Goal: Task Accomplishment & Management: Manage account settings

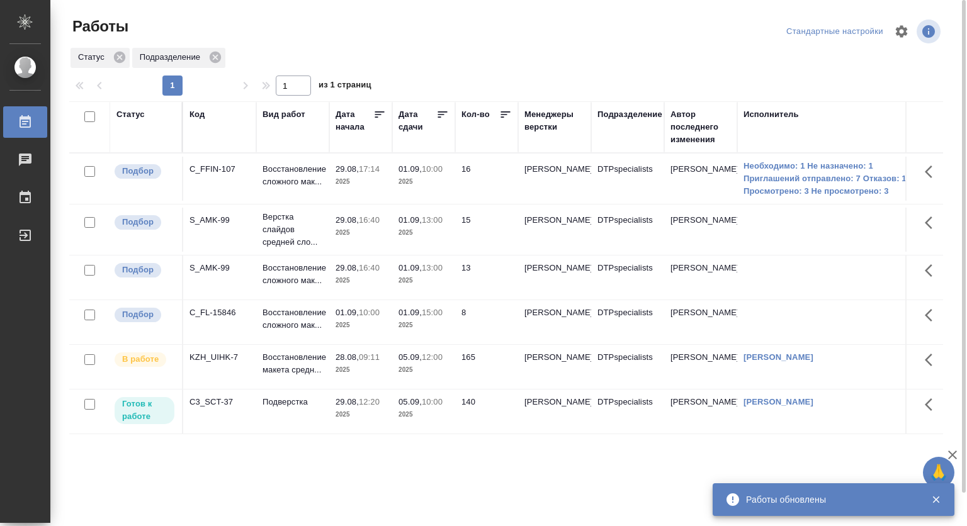
click at [376, 171] on p "17:14" at bounding box center [369, 168] width 21 height 9
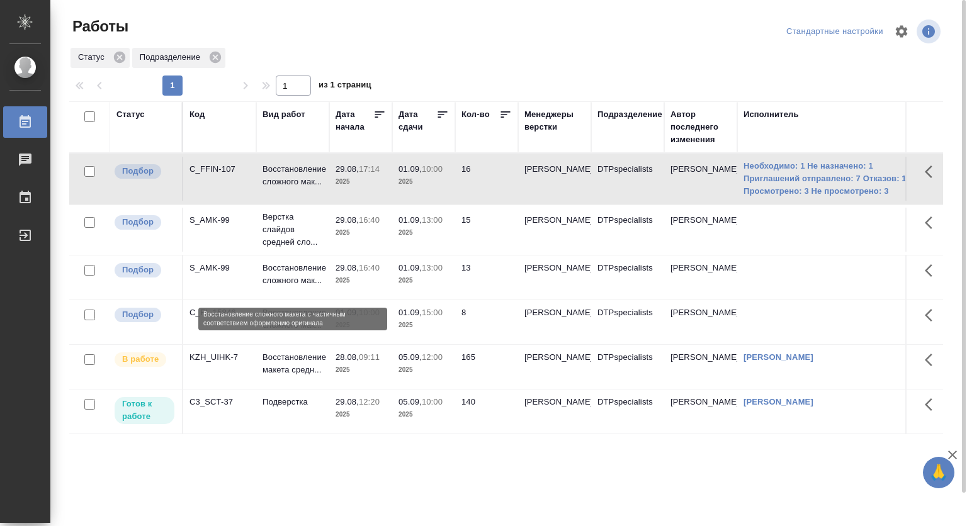
click at [276, 280] on p "Восстановление сложного мак..." at bounding box center [293, 274] width 60 height 25
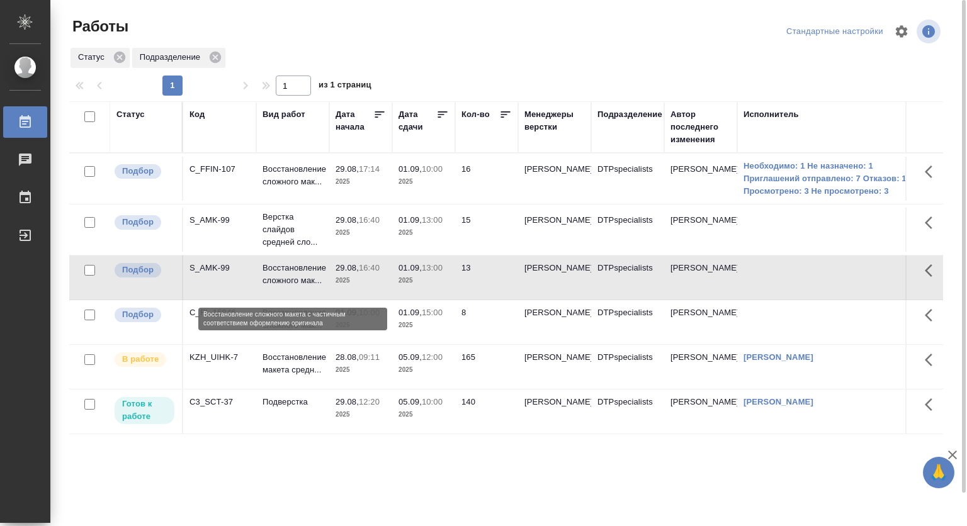
click at [276, 280] on p "Восстановление сложного мак..." at bounding box center [293, 274] width 60 height 25
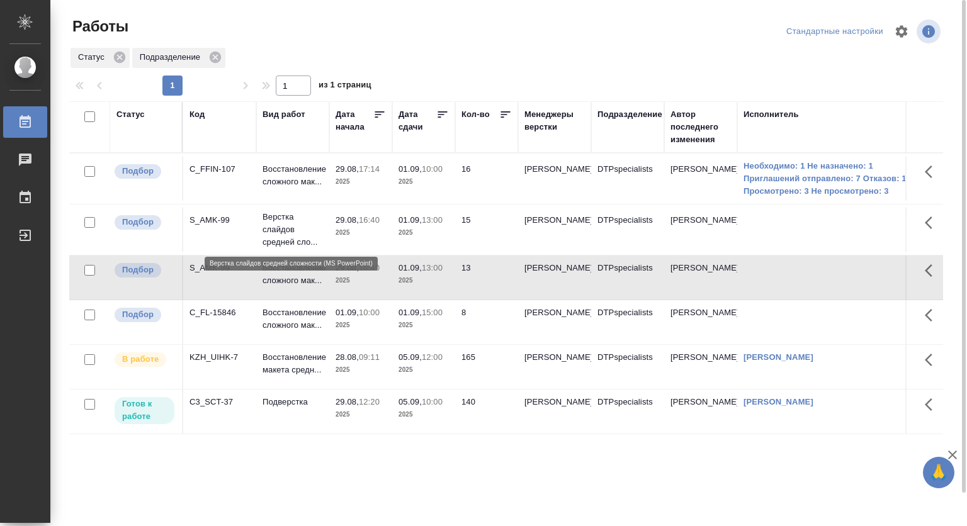
click at [282, 229] on p "Верстка слайдов средней сло..." at bounding box center [293, 230] width 60 height 38
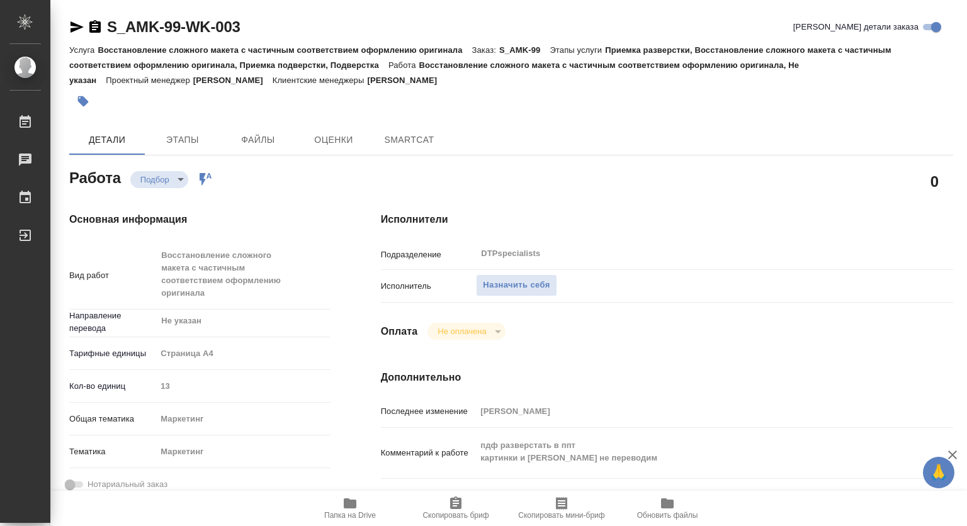
type textarea "x"
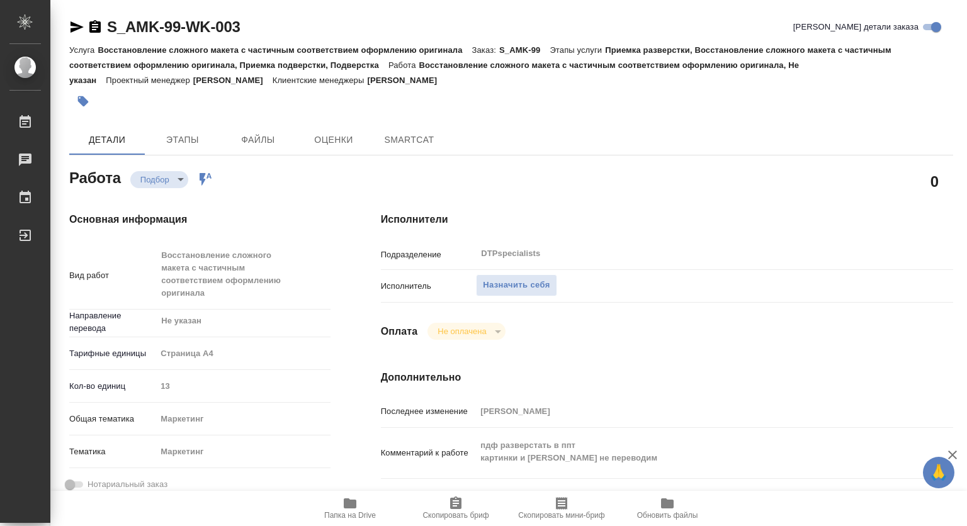
type textarea "x"
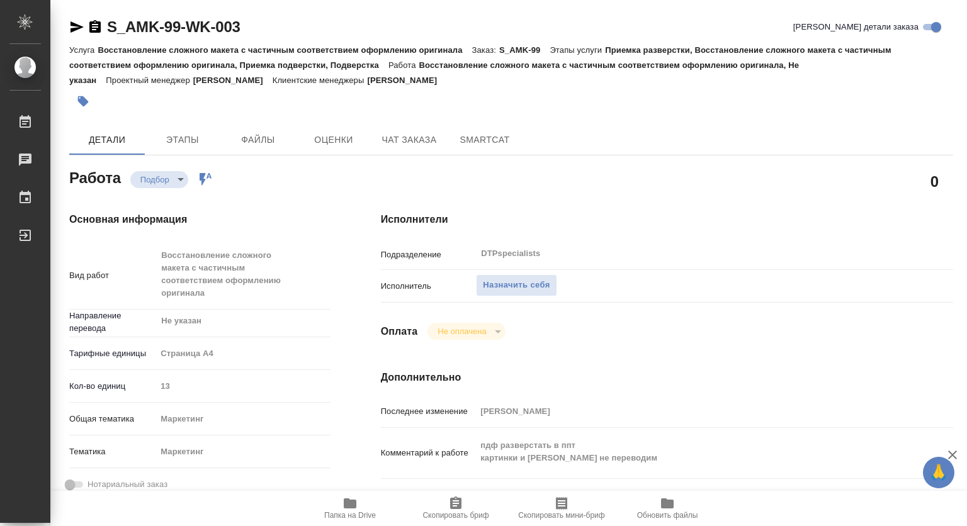
type textarea "x"
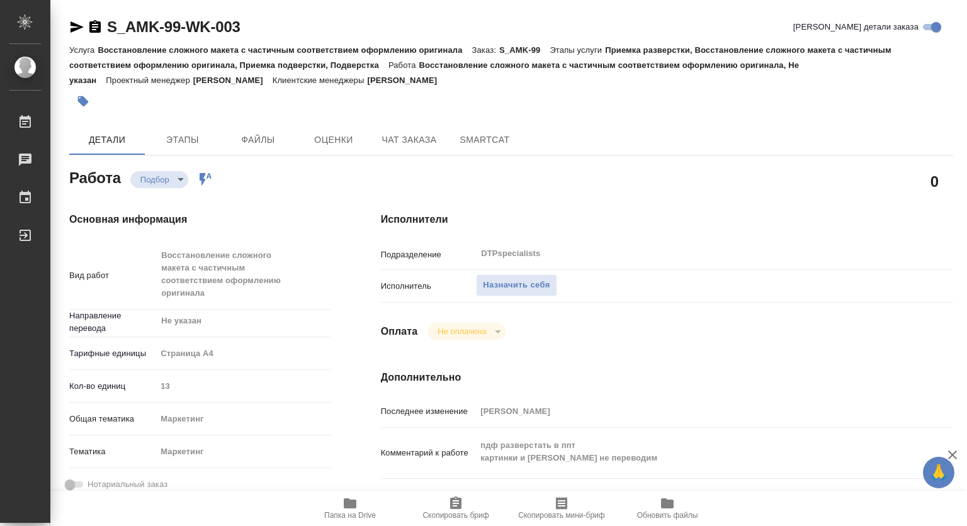
type textarea "x"
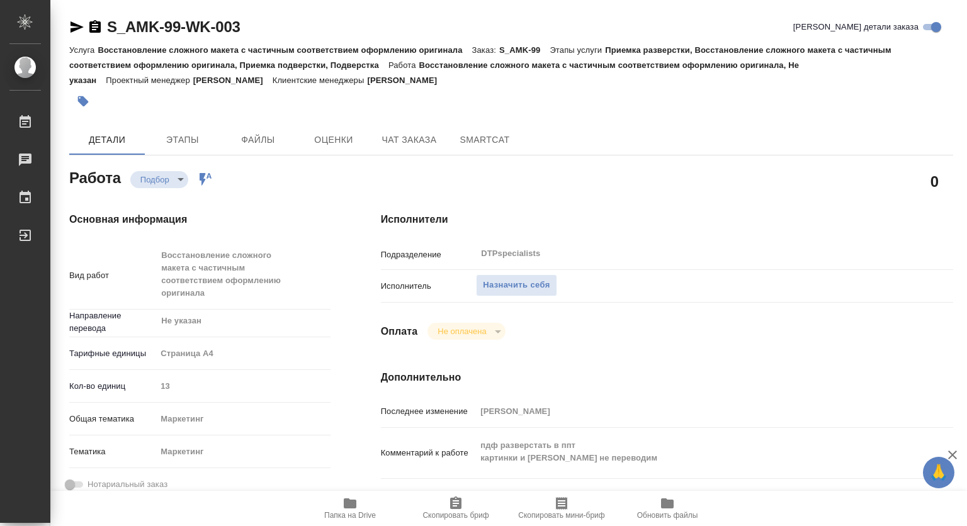
click at [348, 506] on icon "button" at bounding box center [350, 504] width 13 height 10
click at [407, 142] on span "Чат заказа" at bounding box center [409, 140] width 60 height 16
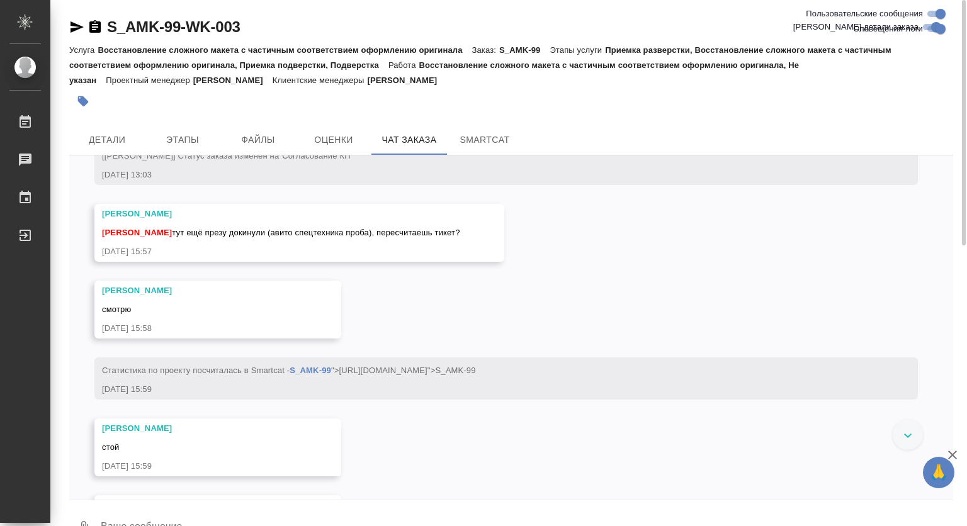
scroll to position [1511, 0]
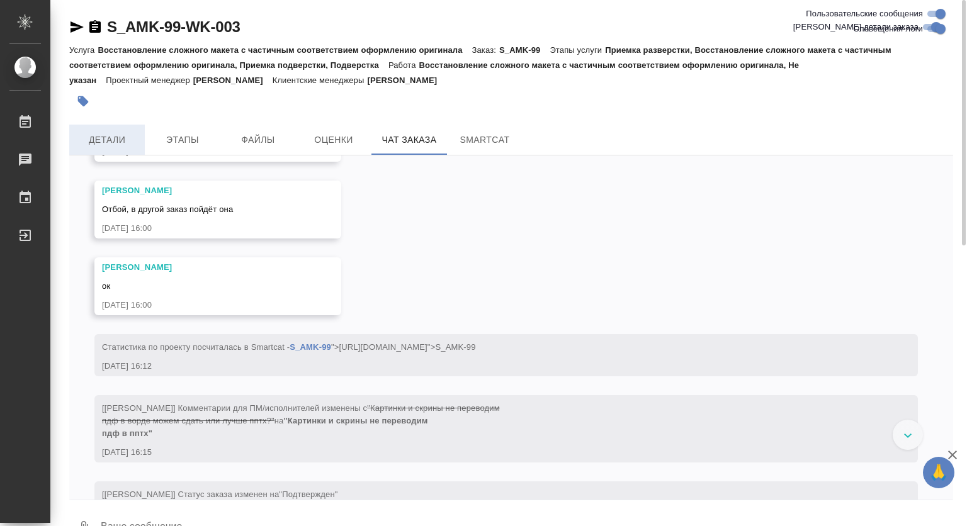
click at [108, 149] on button "Детали" at bounding box center [107, 140] width 76 height 30
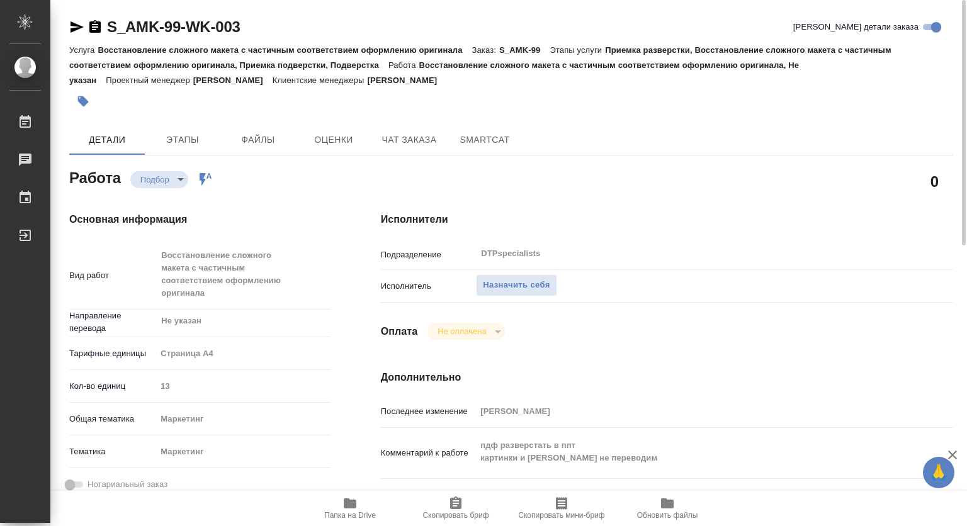
type textarea "x"
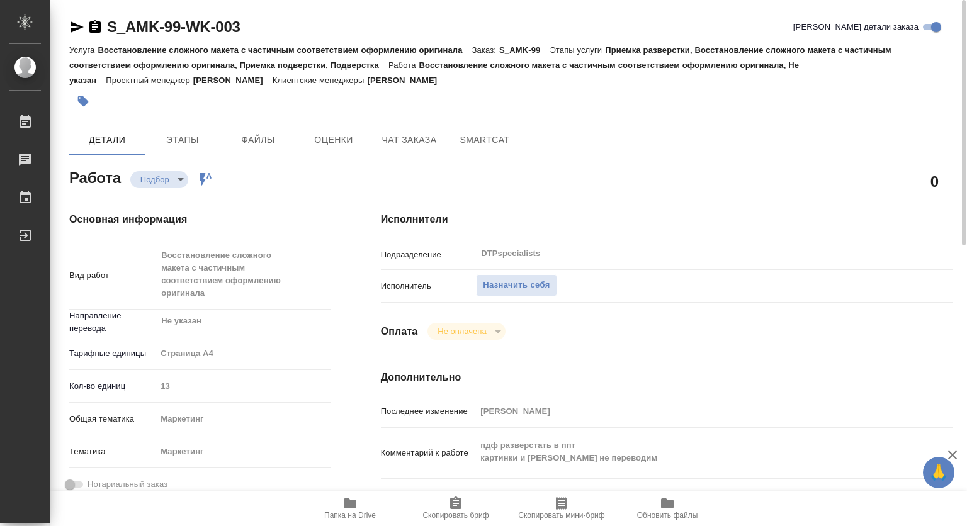
type textarea "x"
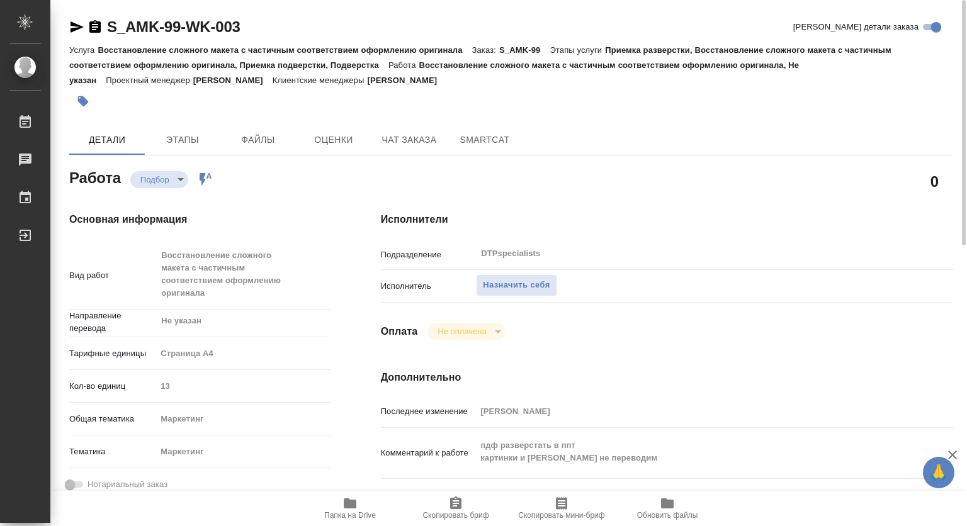
type textarea "x"
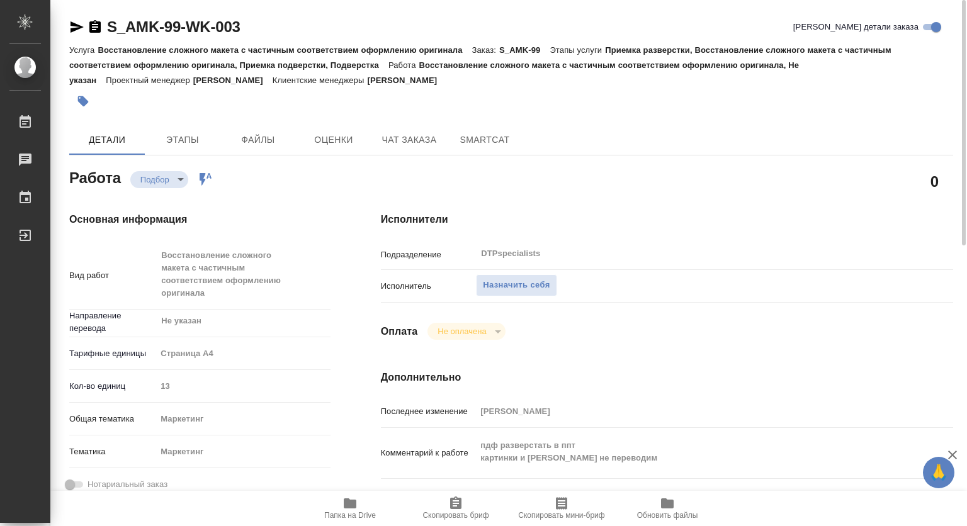
type textarea "x"
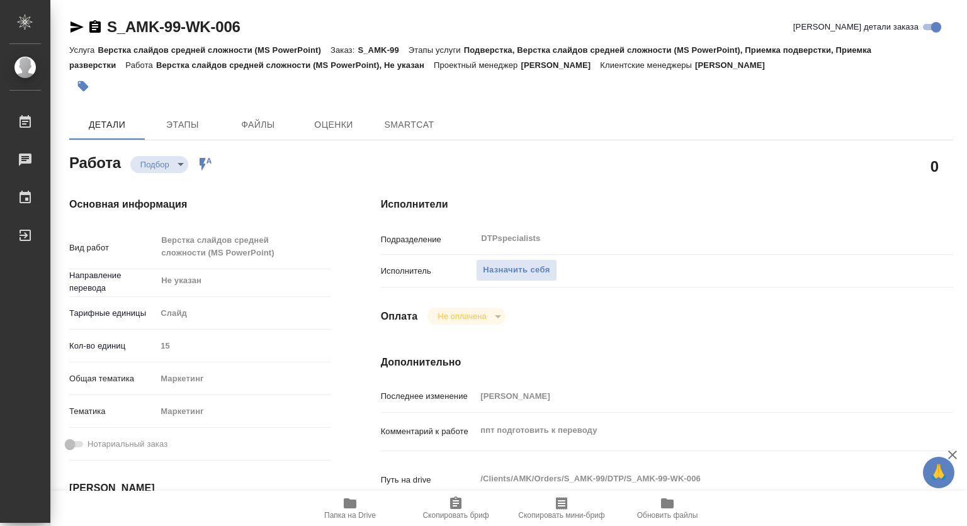
type textarea "x"
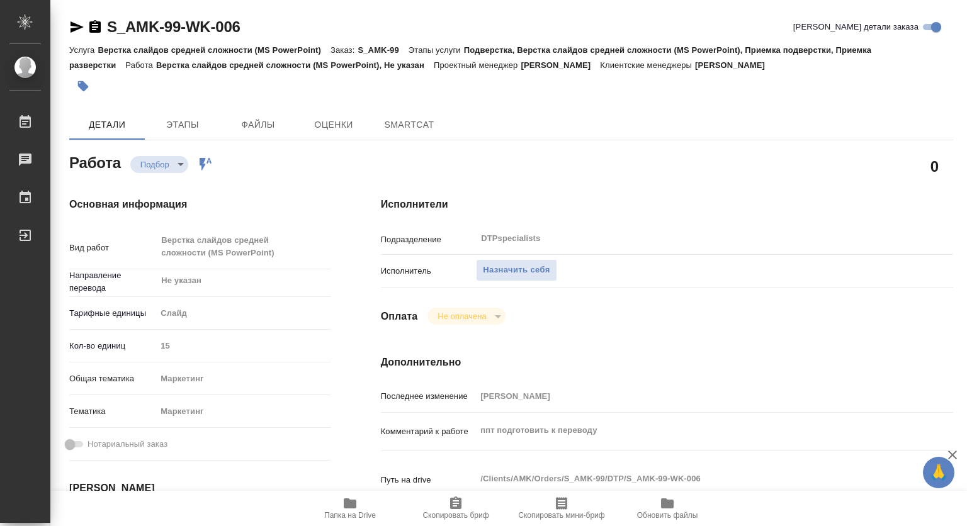
type textarea "x"
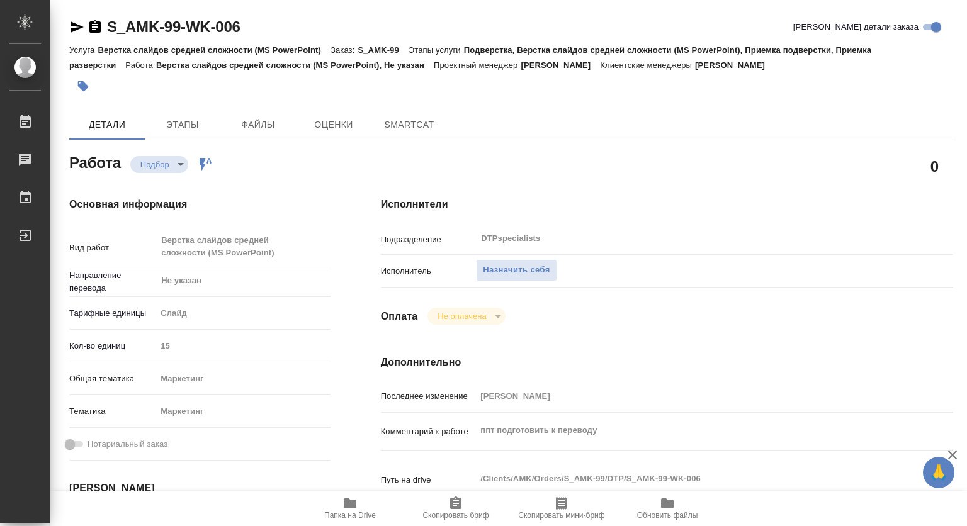
type textarea "x"
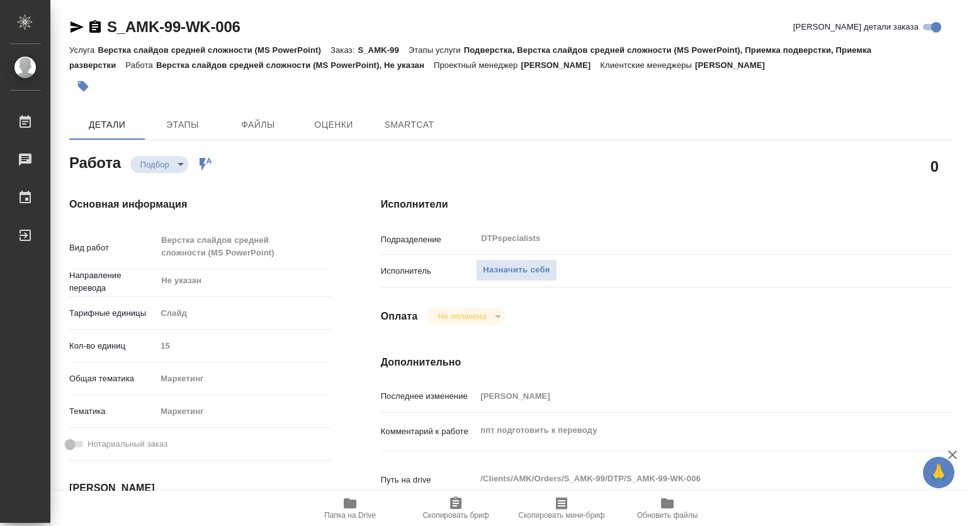
type textarea "x"
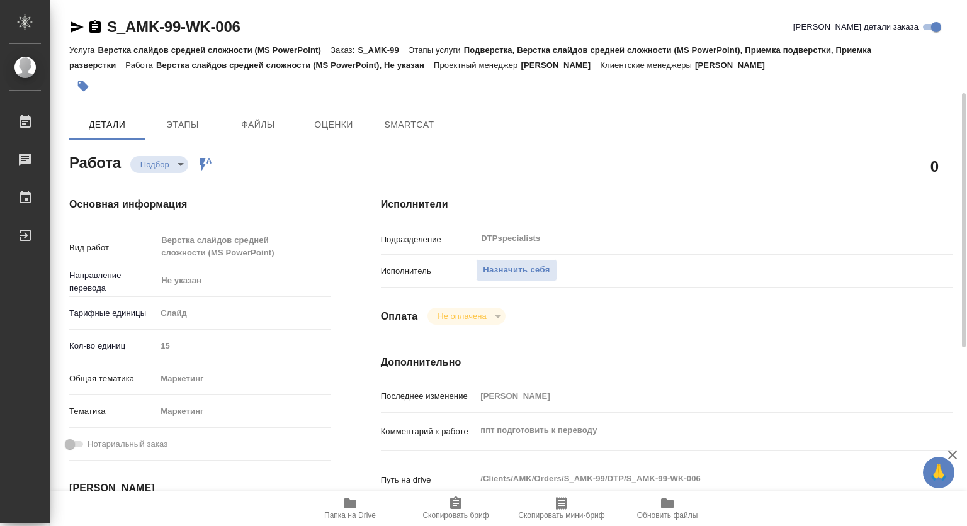
scroll to position [126, 0]
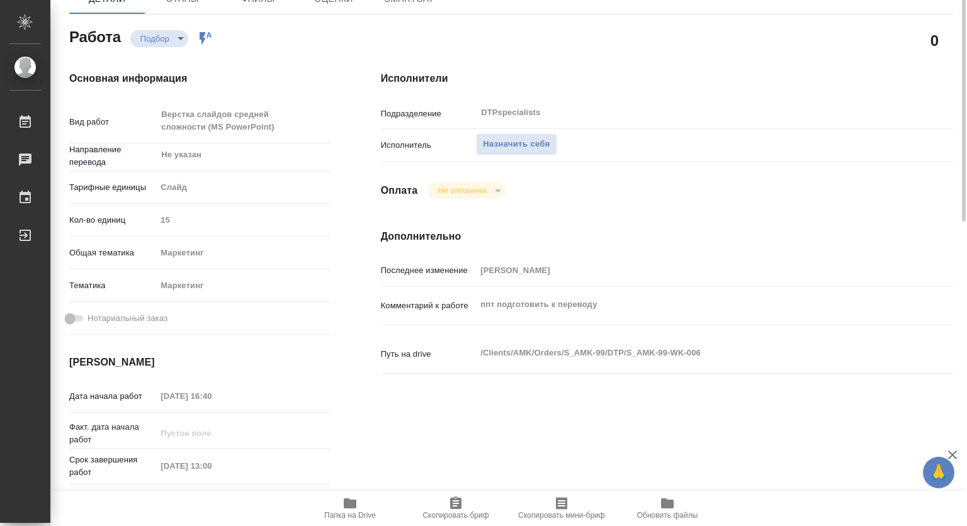
type textarea "x"
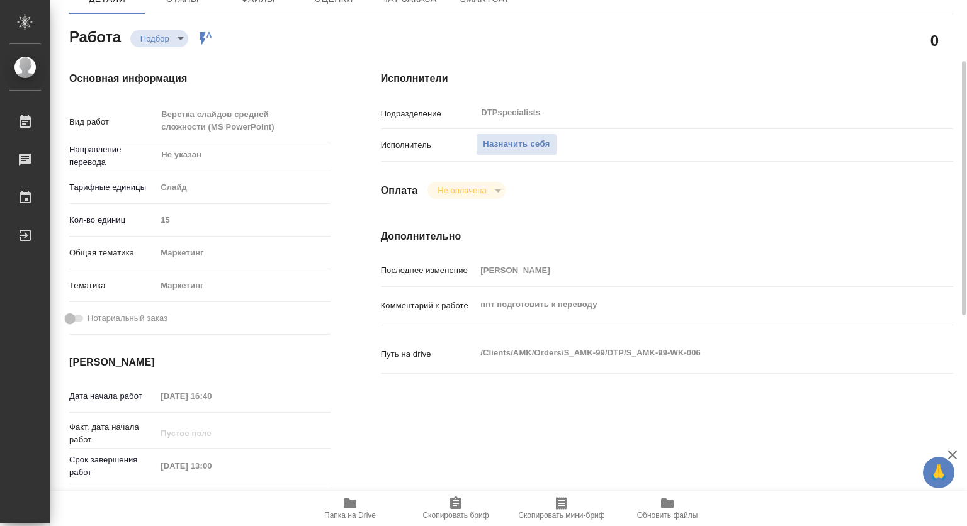
type textarea "x"
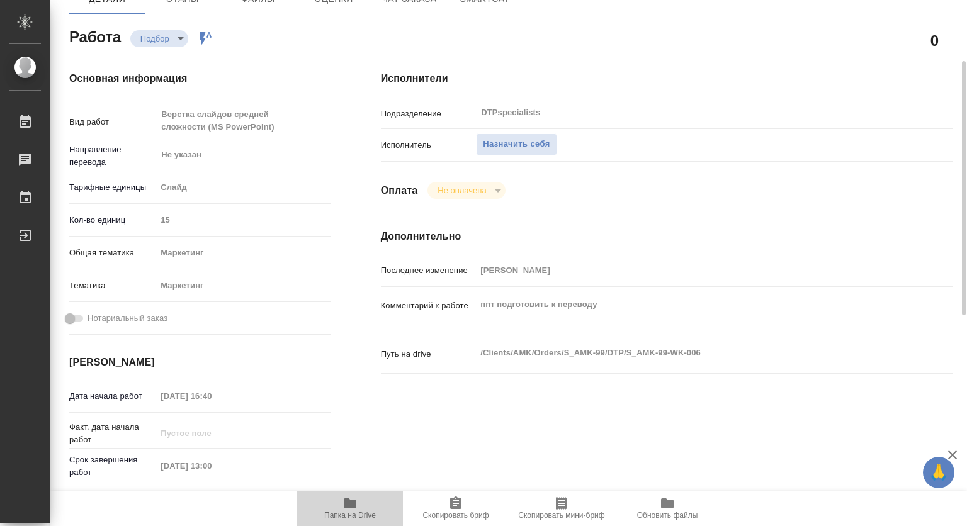
click at [350, 515] on span "Папка на Drive" at bounding box center [350, 515] width 52 height 9
type textarea "x"
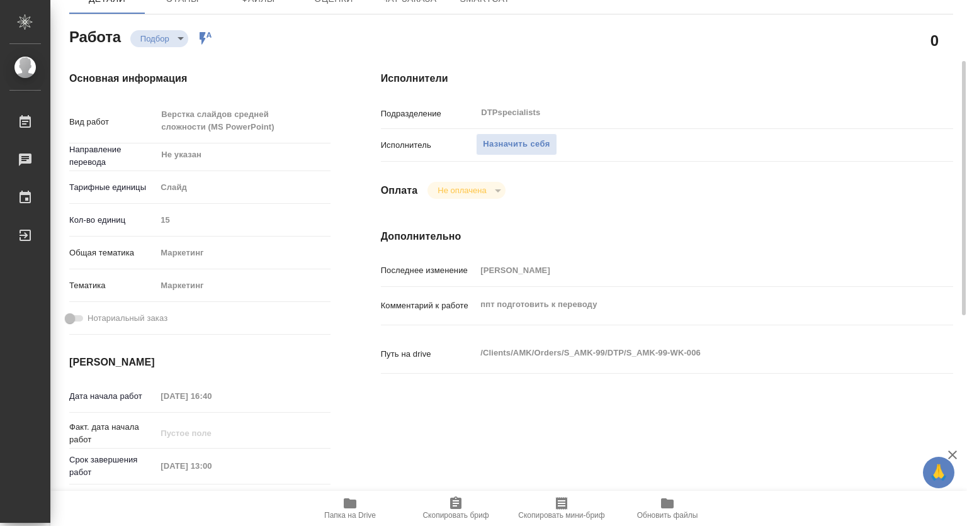
type textarea "x"
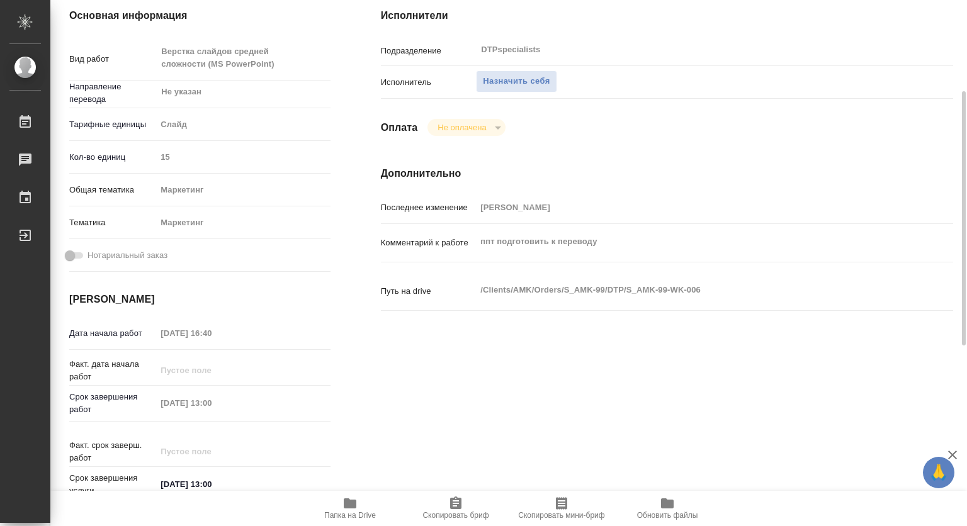
scroll to position [0, 0]
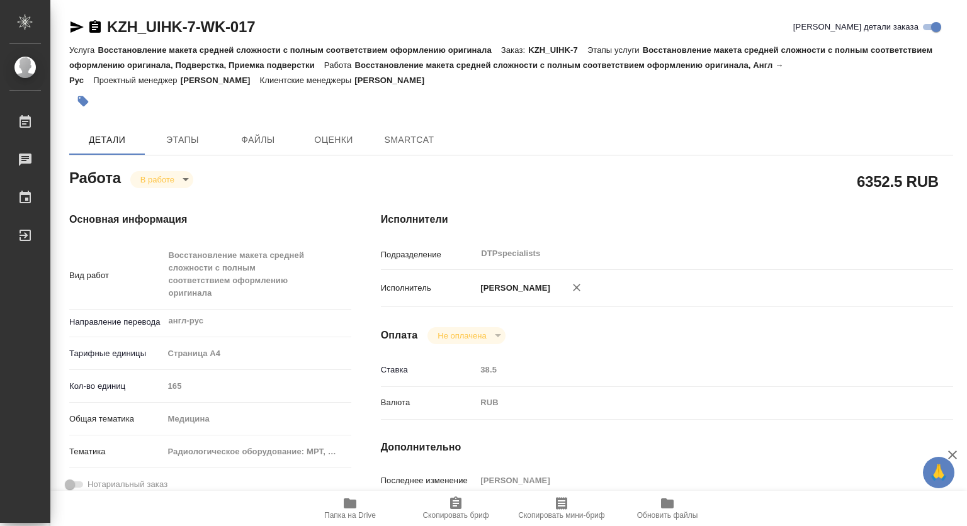
type textarea "x"
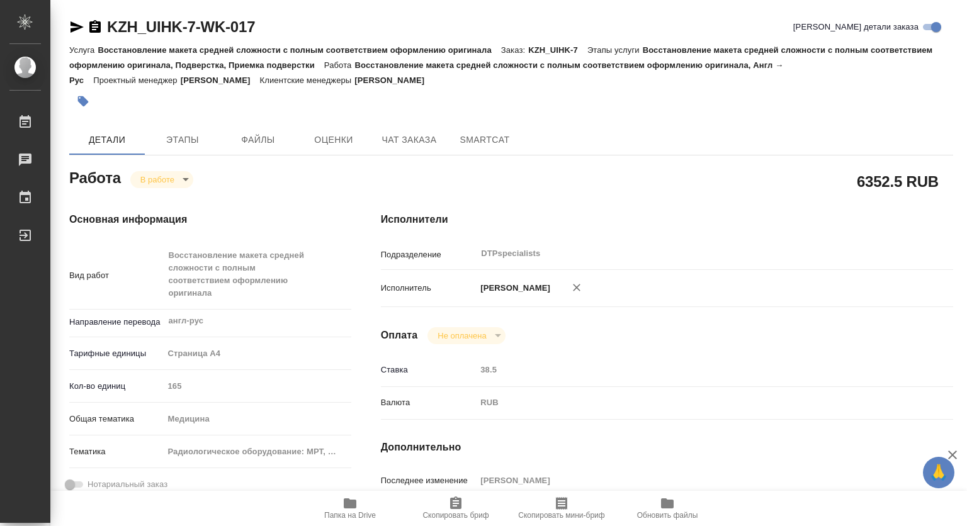
type textarea "x"
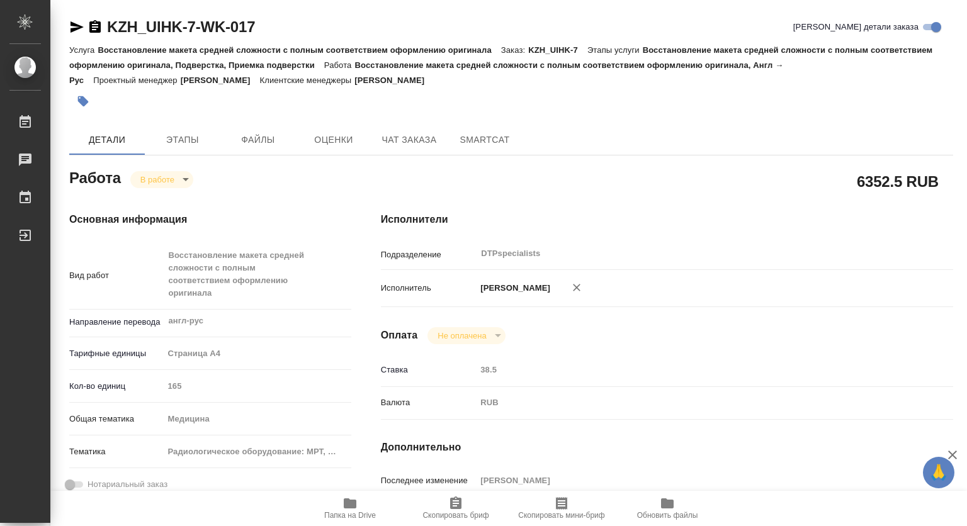
type textarea "x"
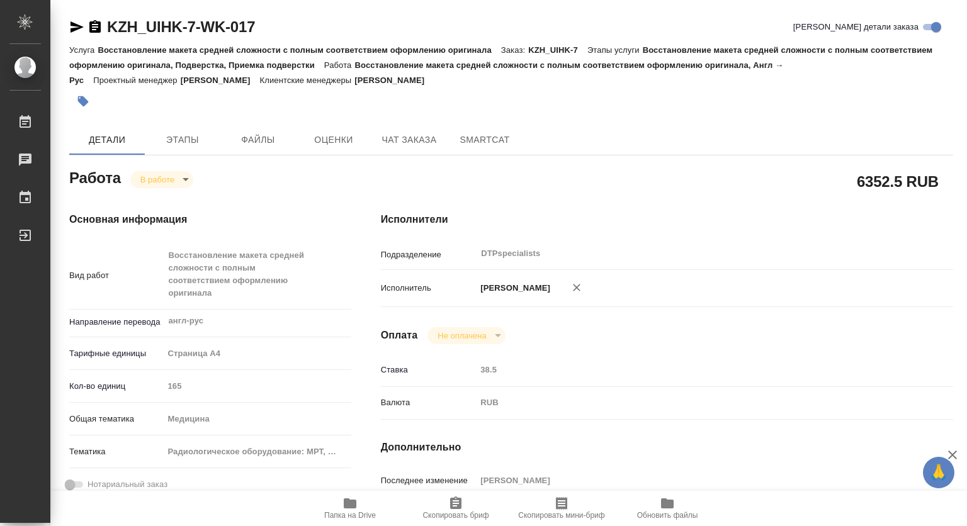
type textarea "x"
